Goal: Task Accomplishment & Management: Manage account settings

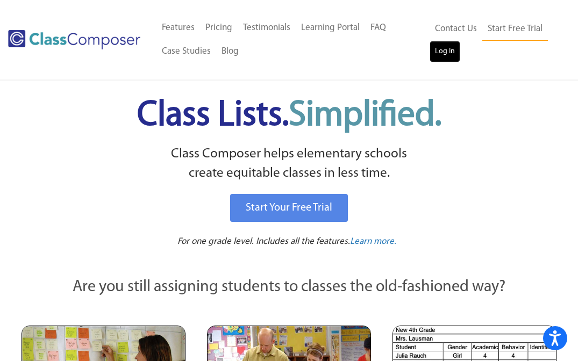
click at [448, 51] on link "Log In" at bounding box center [444, 51] width 31 height 21
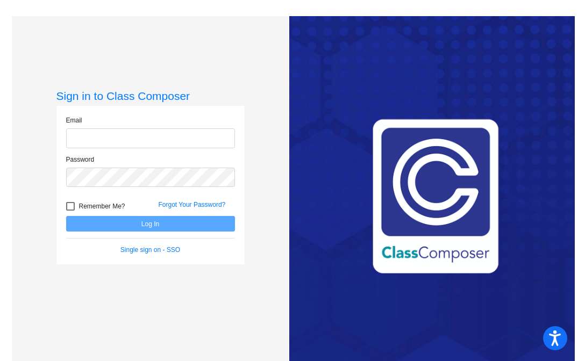
type input "viridiana.hernandez@svusd.org"
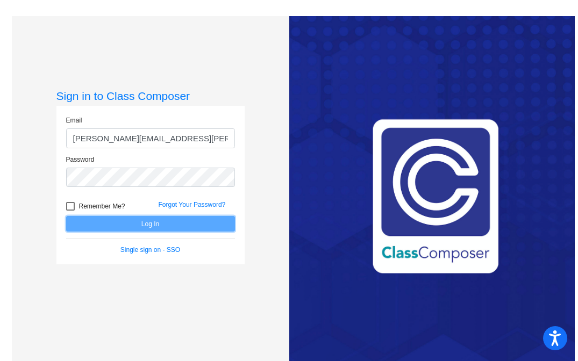
click at [161, 225] on button "Log In" at bounding box center [150, 224] width 169 height 16
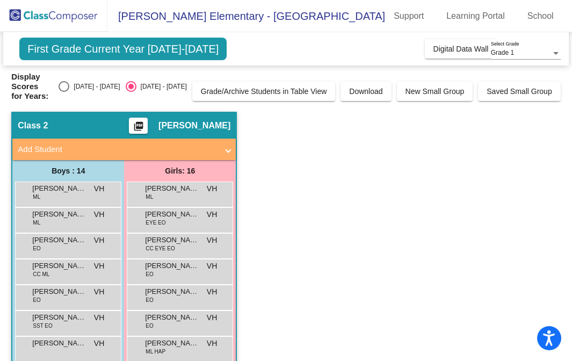
click at [83, 89] on div "2024 - 2025" at bounding box center [94, 87] width 50 height 10
click at [64, 92] on input "2024 - 2025" at bounding box center [63, 92] width 1 height 1
radio input "true"
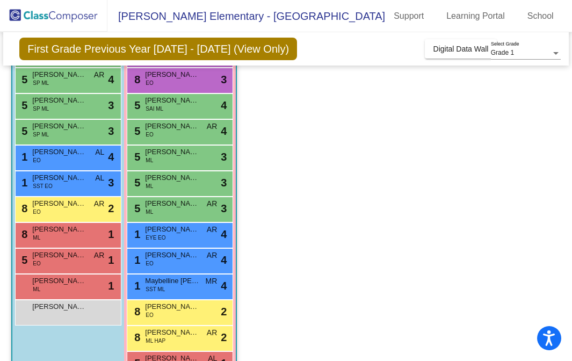
scroll to position [241, 0]
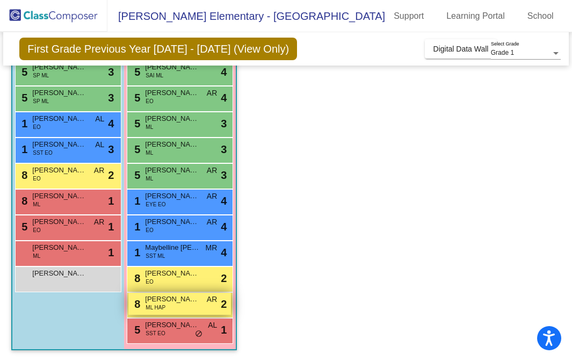
click at [165, 304] on span "Greisy Cardona Alvarado" at bounding box center [172, 299] width 54 height 11
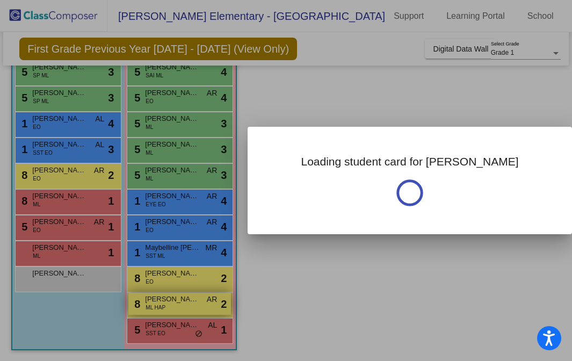
click at [165, 304] on div at bounding box center [286, 180] width 572 height 361
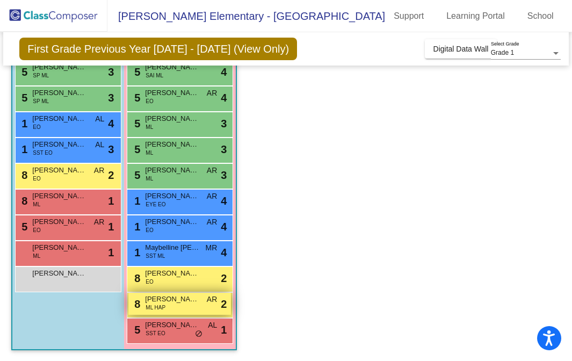
click at [165, 304] on span "Greisy Cardona Alvarado" at bounding box center [172, 299] width 54 height 11
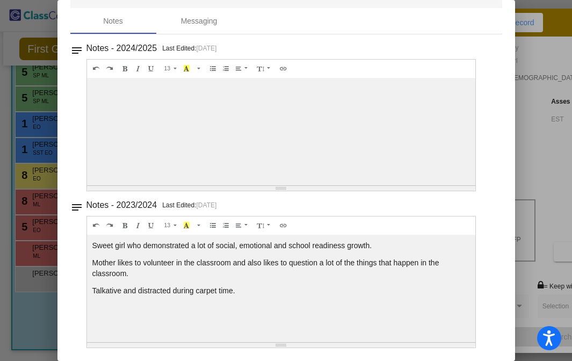
scroll to position [0, 0]
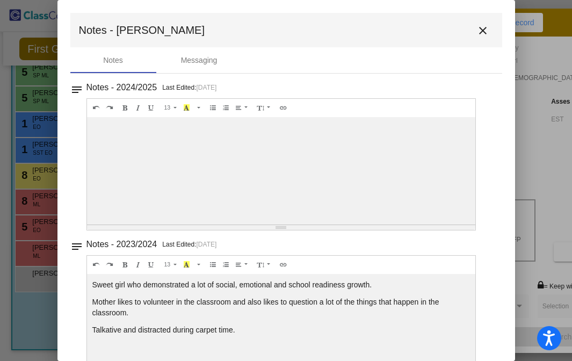
click at [478, 34] on mat-icon "close" at bounding box center [483, 30] width 13 height 13
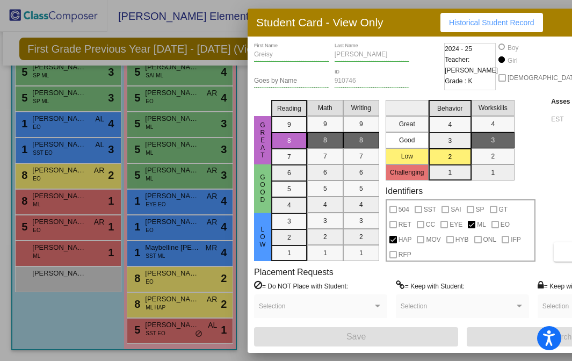
click at [539, 23] on div "Student Card - View Only Historical Student Record" at bounding box center [463, 23] width 430 height 28
